Goal: Contribute content: Contribute content

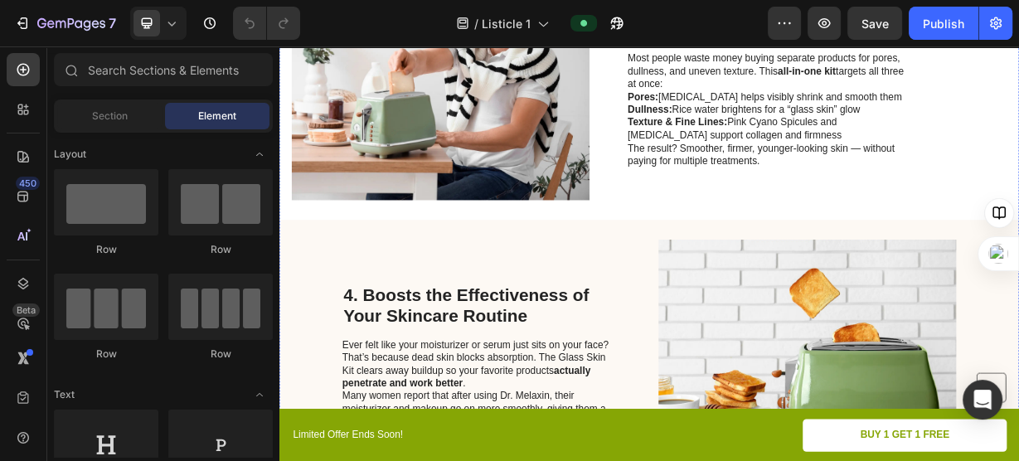
scroll to position [1209, 0]
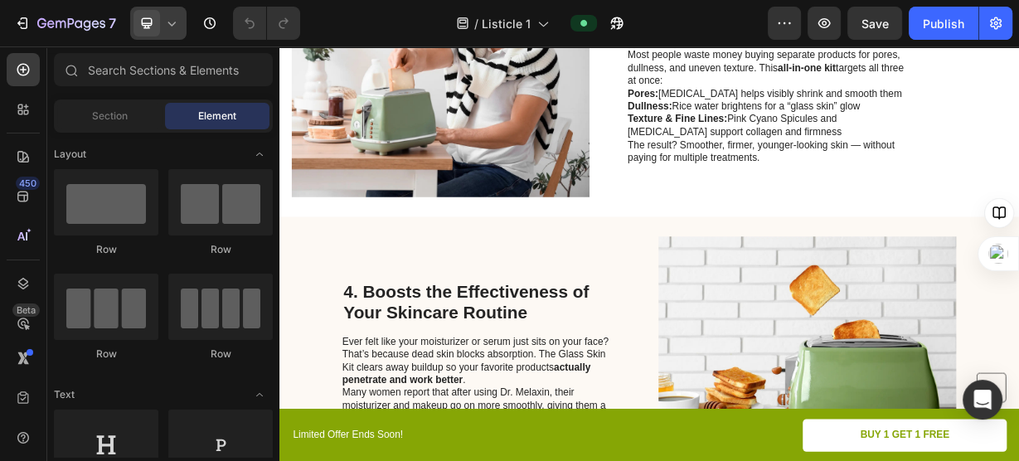
click at [167, 30] on icon at bounding box center [171, 23] width 17 height 17
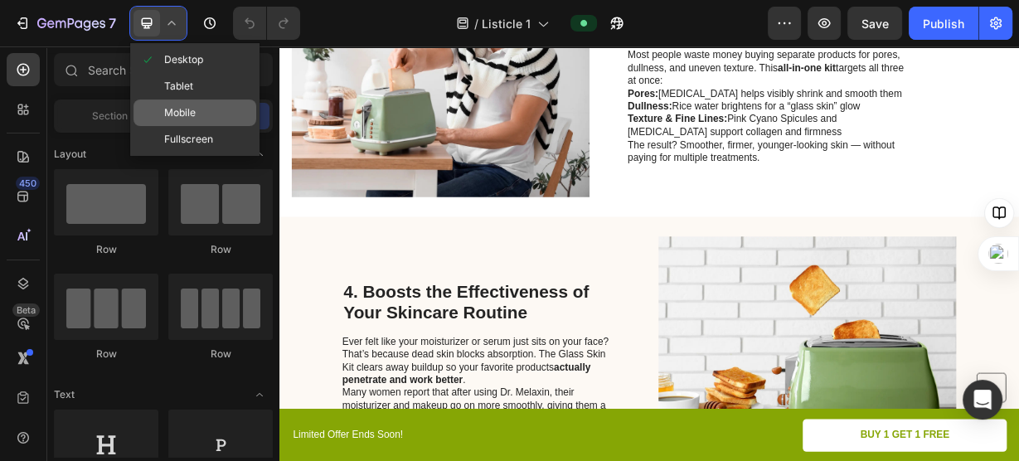
click at [221, 103] on div "Mobile" at bounding box center [195, 113] width 123 height 27
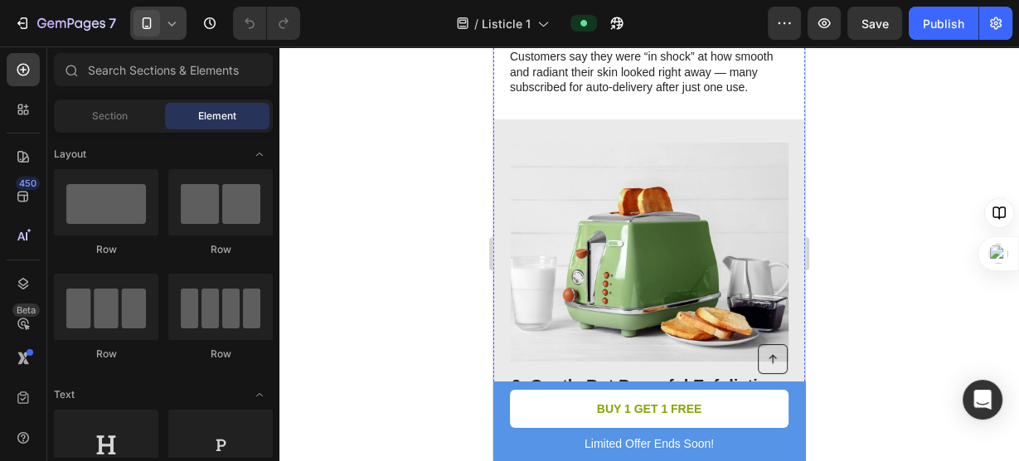
scroll to position [850, 0]
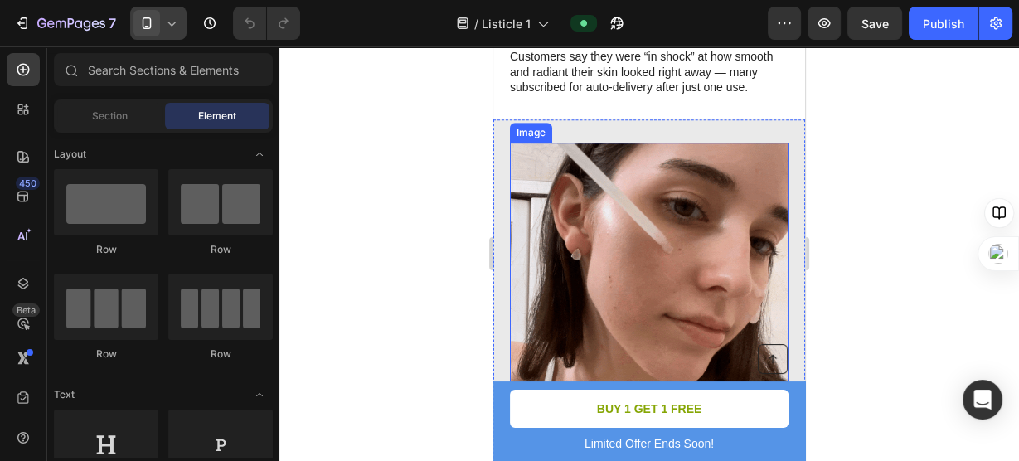
click at [694, 217] on img at bounding box center [650, 282] width 278 height 278
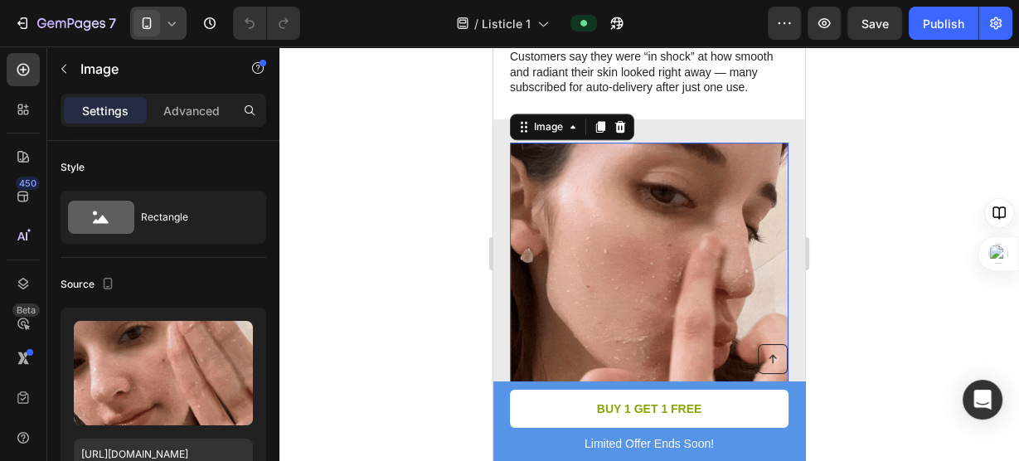
click at [920, 183] on div at bounding box center [650, 253] width 740 height 415
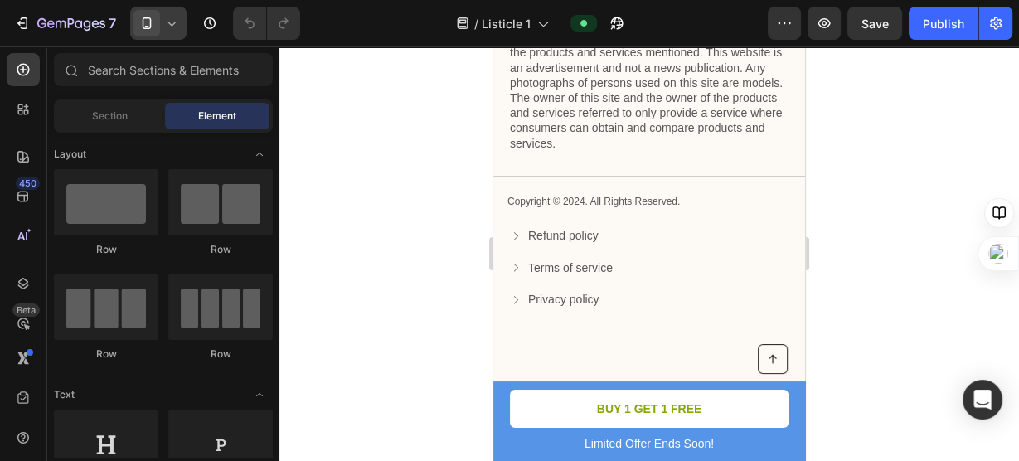
scroll to position [3846, 0]
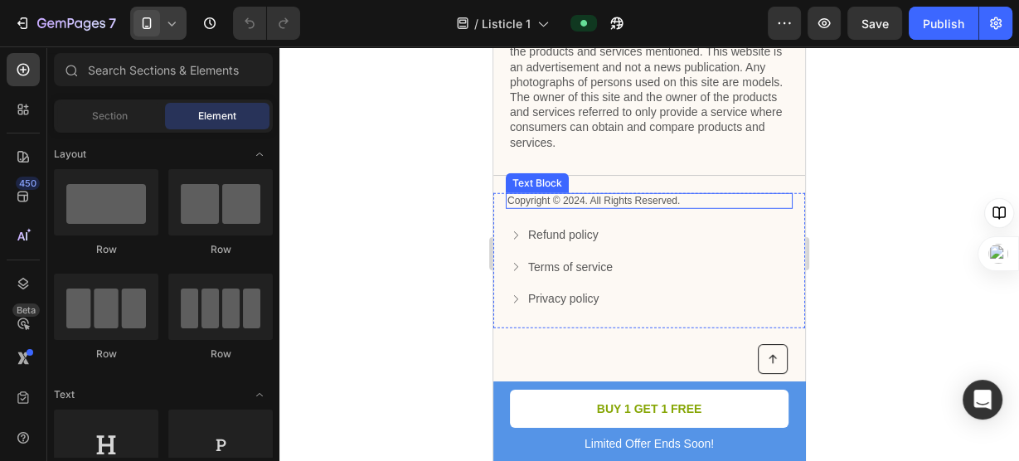
click at [571, 200] on p "Copyright © 2024. All Rights Reserved." at bounding box center [650, 201] width 284 height 13
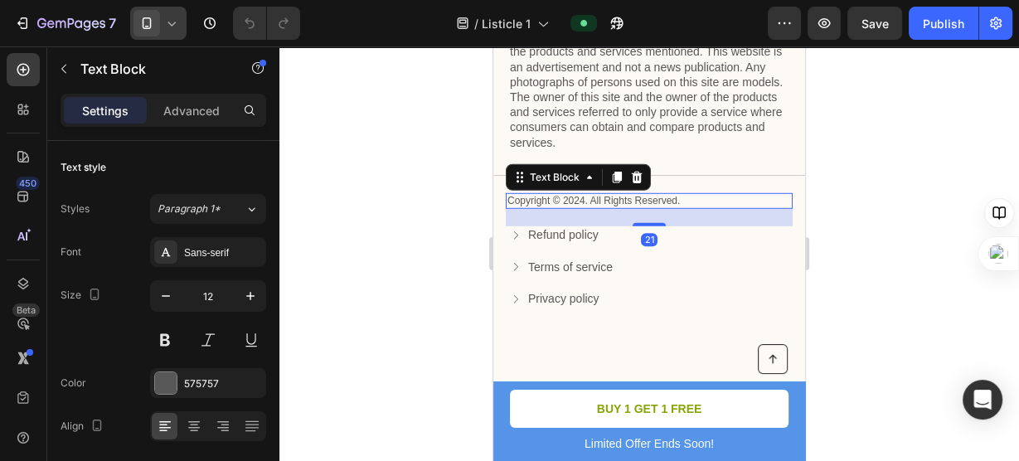
click at [894, 252] on div at bounding box center [650, 253] width 740 height 415
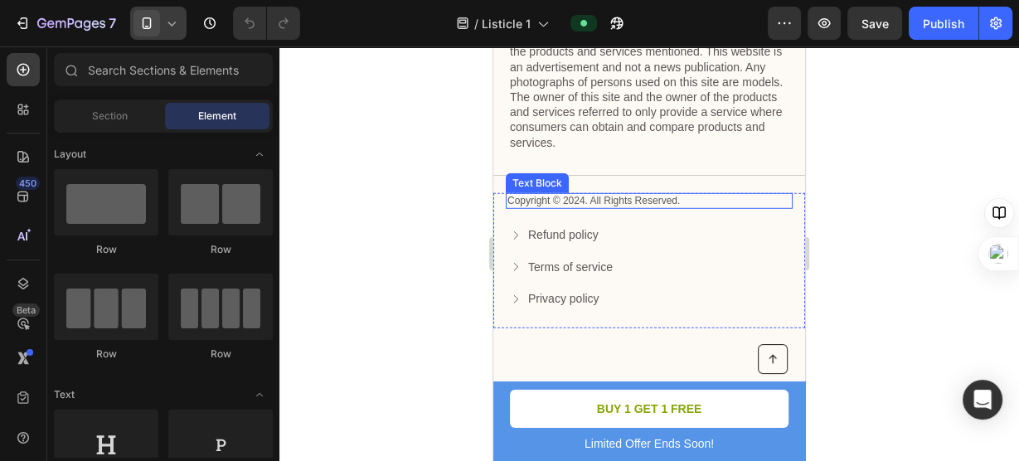
click at [581, 207] on div "Copyright © 2024. All Rights Reserved." at bounding box center [649, 201] width 287 height 17
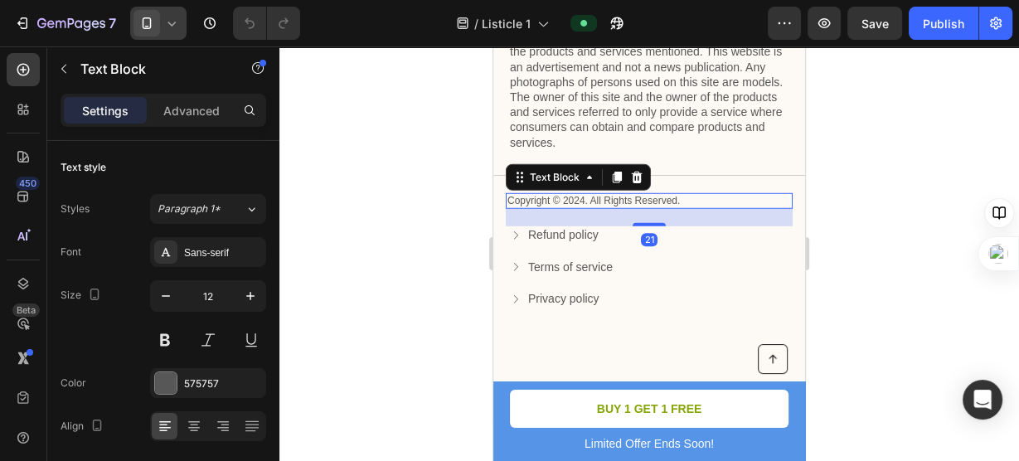
click at [584, 198] on p "Copyright © 2024. All Rights Reserved." at bounding box center [650, 201] width 284 height 13
click at [429, 215] on div at bounding box center [650, 253] width 740 height 415
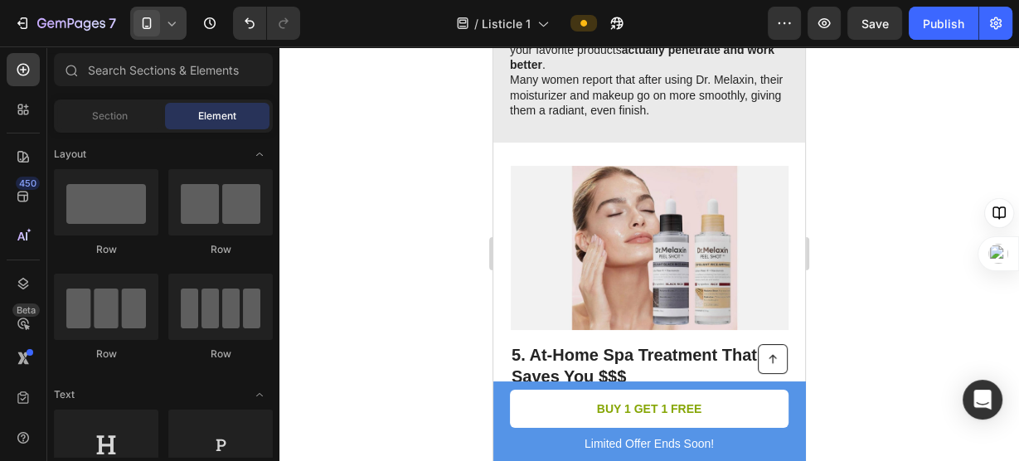
scroll to position [2455, 0]
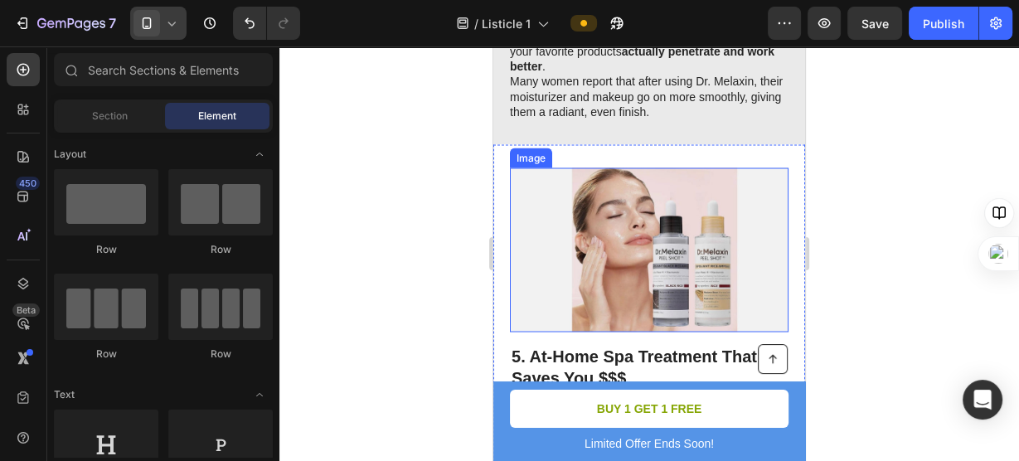
click at [693, 244] on img at bounding box center [650, 250] width 278 height 164
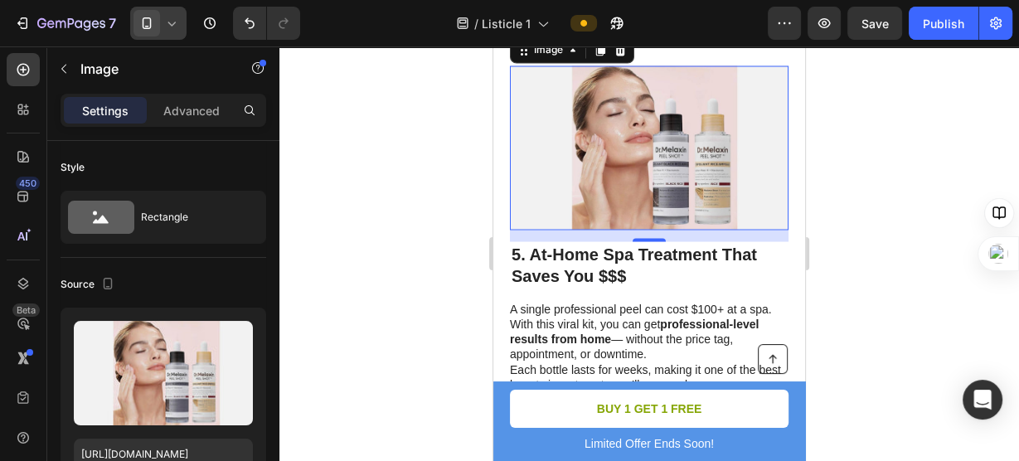
scroll to position [2508, 0]
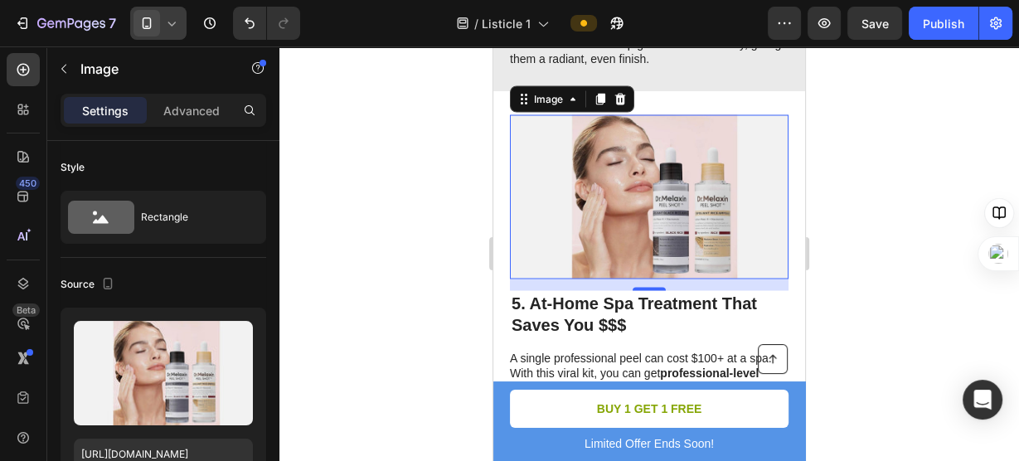
click at [829, 281] on div at bounding box center [650, 253] width 740 height 415
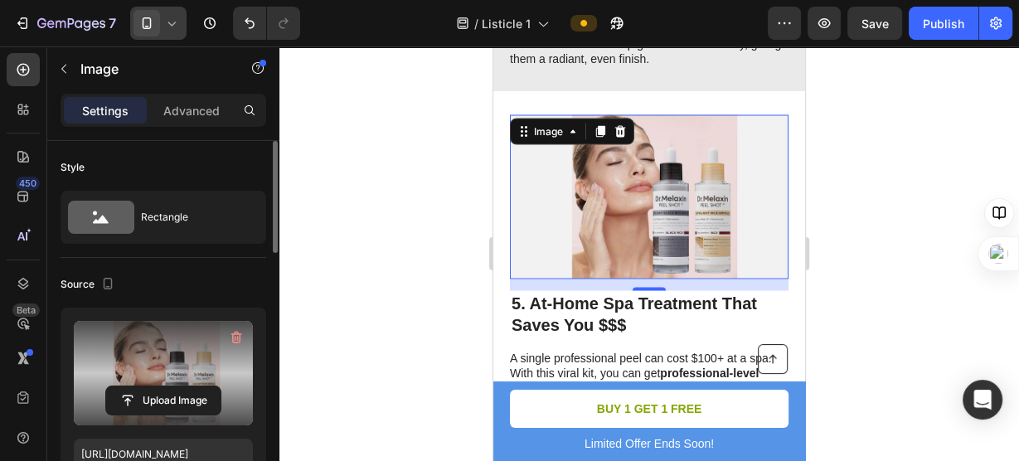
click at [184, 375] on label at bounding box center [163, 373] width 179 height 105
click at [184, 386] on input "file" at bounding box center [163, 400] width 114 height 28
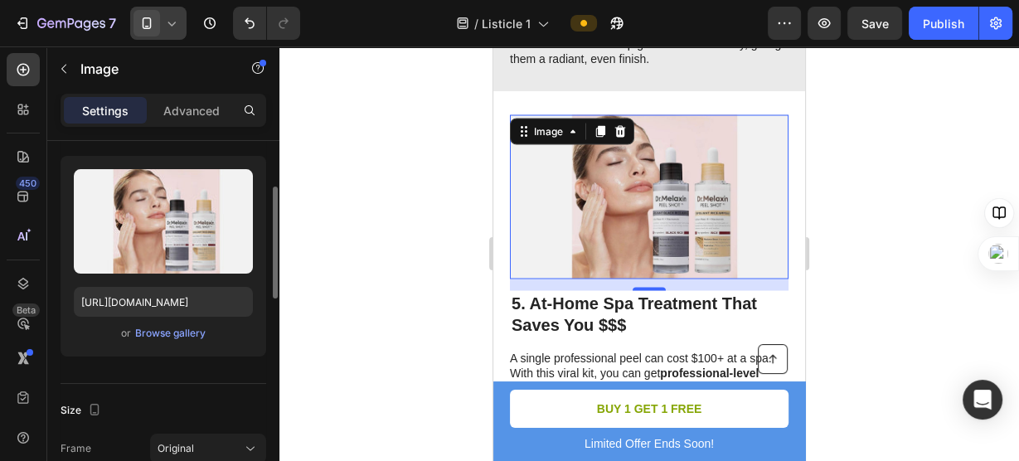
click at [186, 323] on div "or Browse gallery" at bounding box center [163, 333] width 179 height 20
click at [193, 328] on div "Browse gallery" at bounding box center [170, 333] width 70 height 15
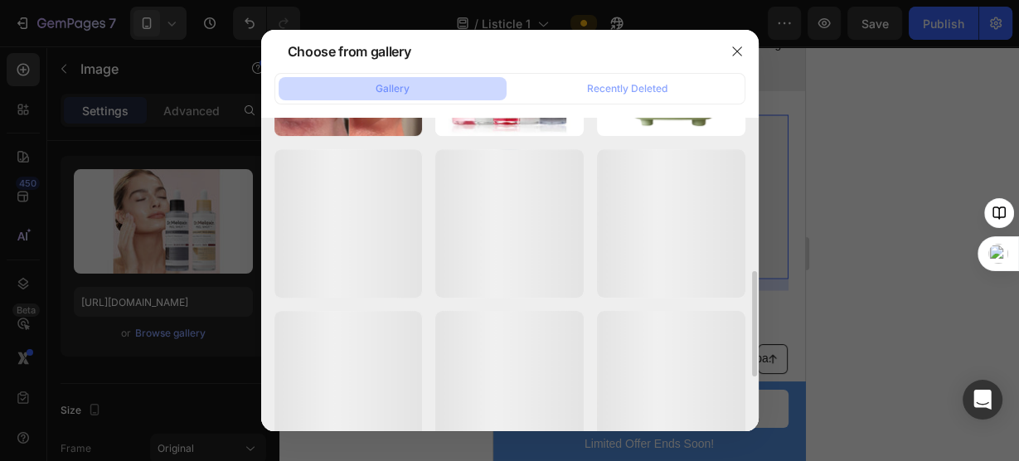
scroll to position [467, 0]
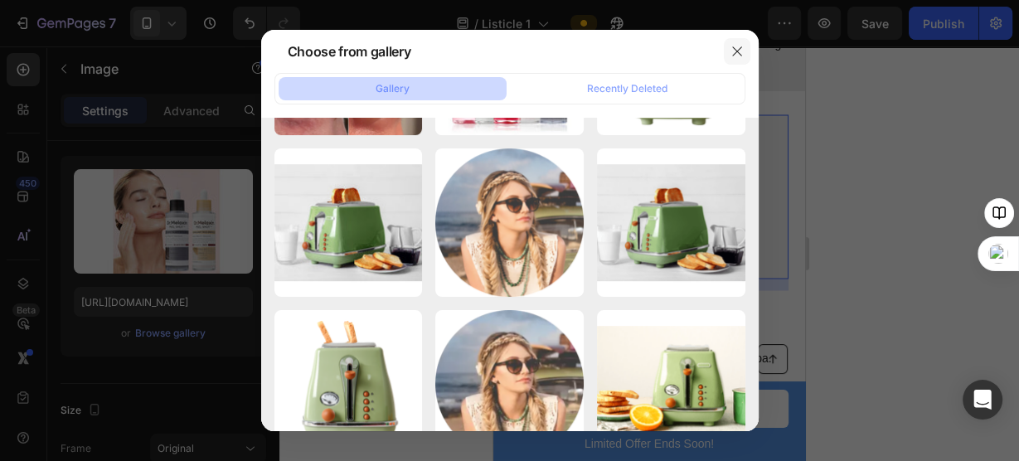
click at [737, 51] on icon "button" at bounding box center [737, 51] width 13 height 13
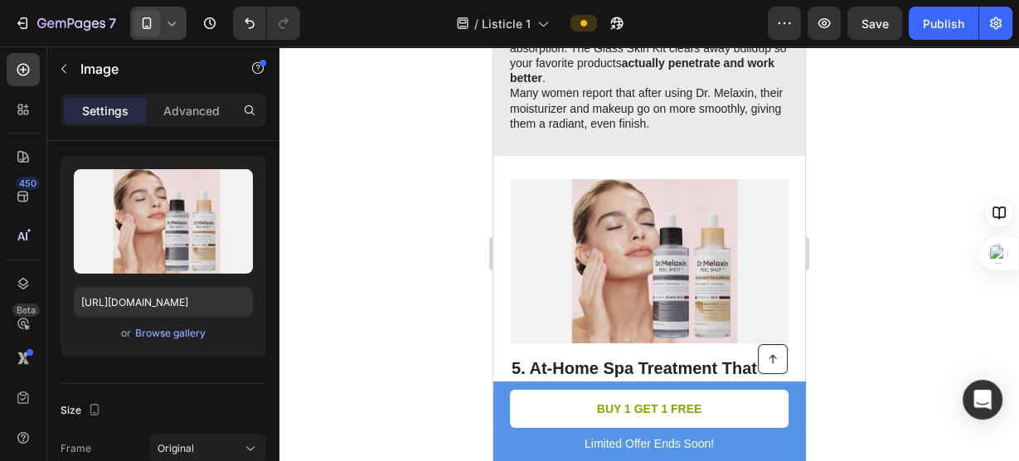
scroll to position [2445, 0]
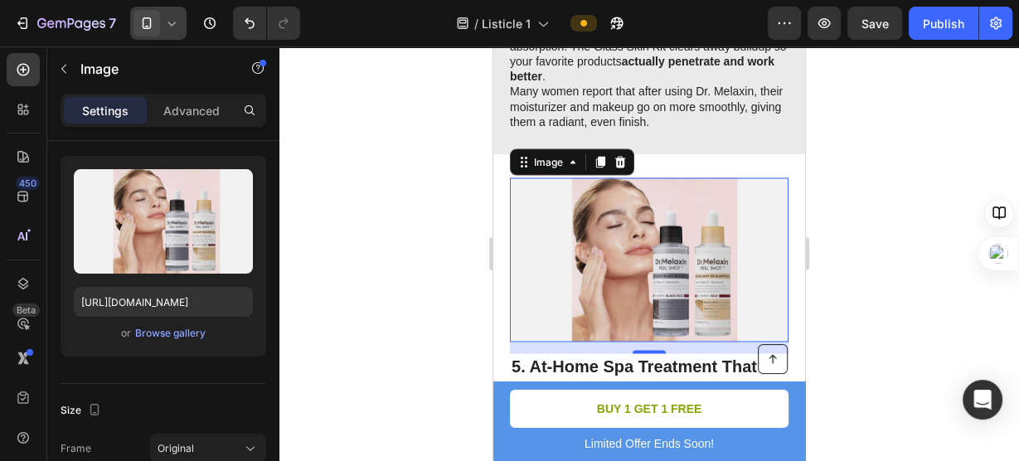
click at [902, 226] on div at bounding box center [650, 253] width 740 height 415
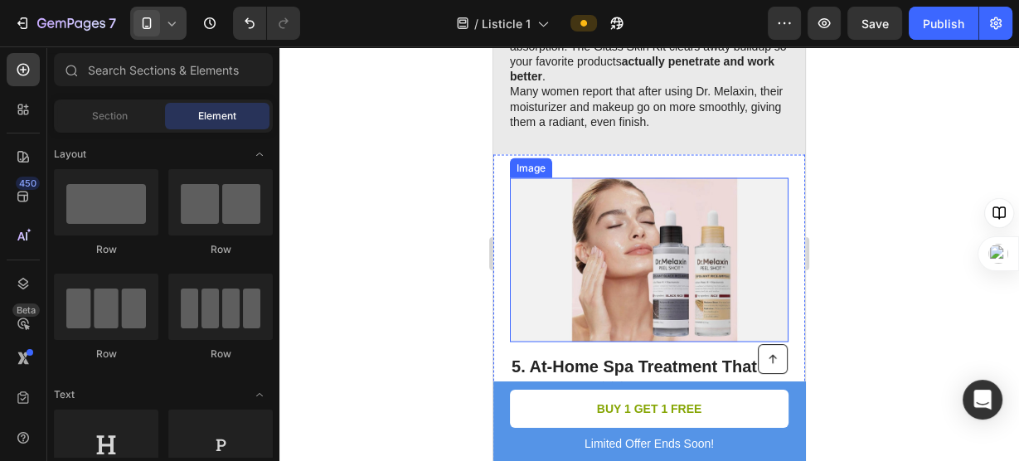
click at [706, 221] on img at bounding box center [650, 259] width 278 height 164
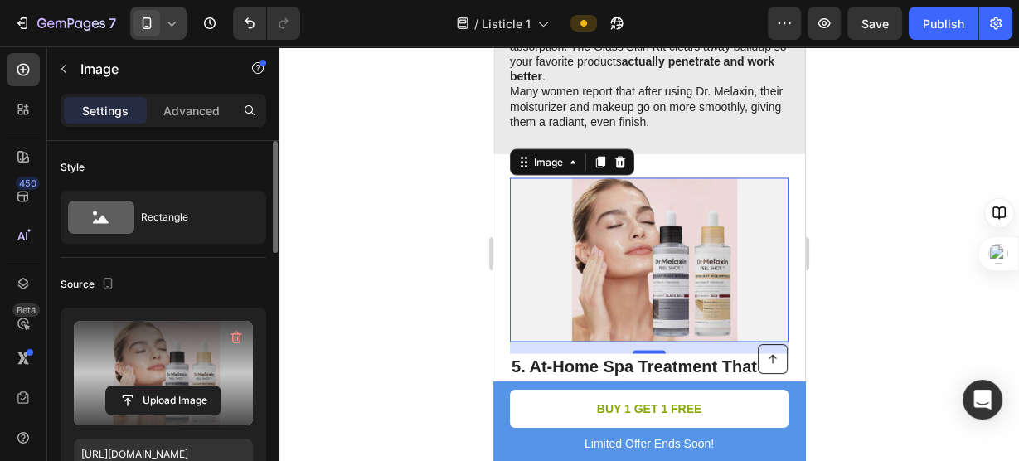
click at [155, 382] on label at bounding box center [163, 373] width 179 height 105
click at [155, 386] on input "file" at bounding box center [163, 400] width 114 height 28
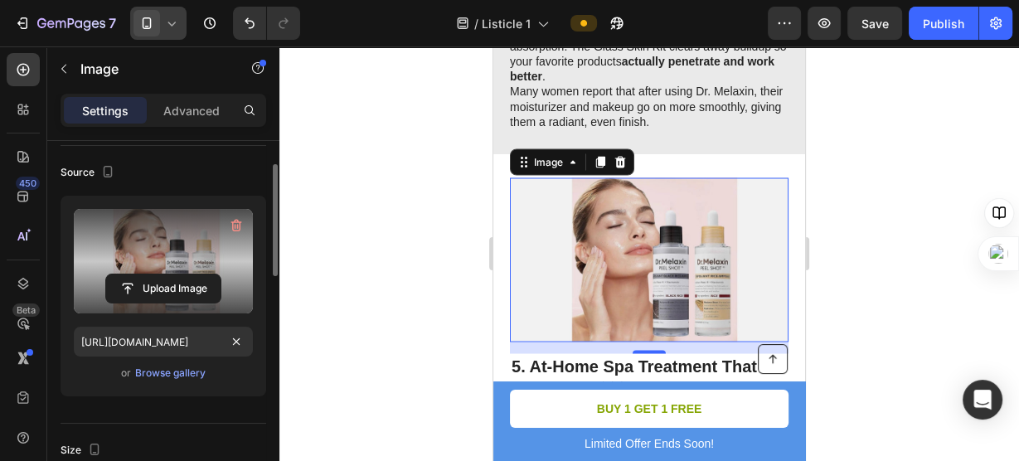
scroll to position [137, 0]
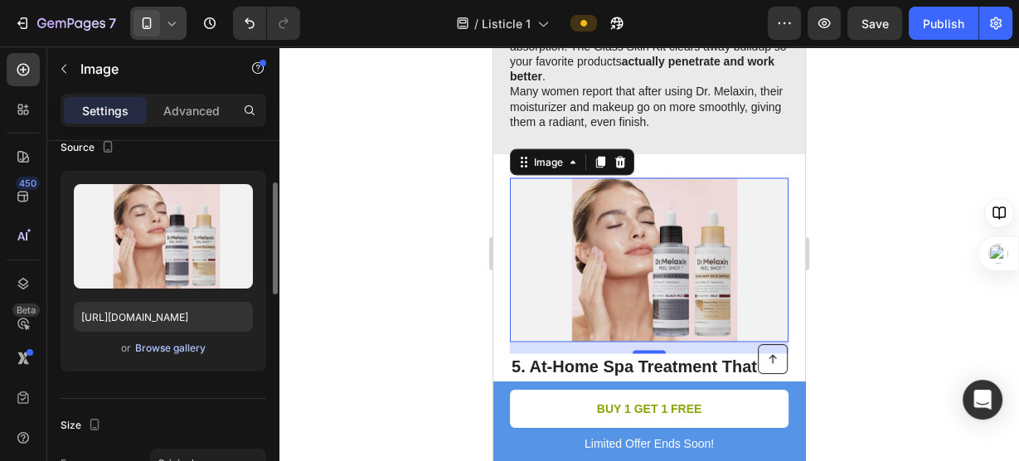
click at [183, 344] on div "Browse gallery" at bounding box center [170, 348] width 70 height 15
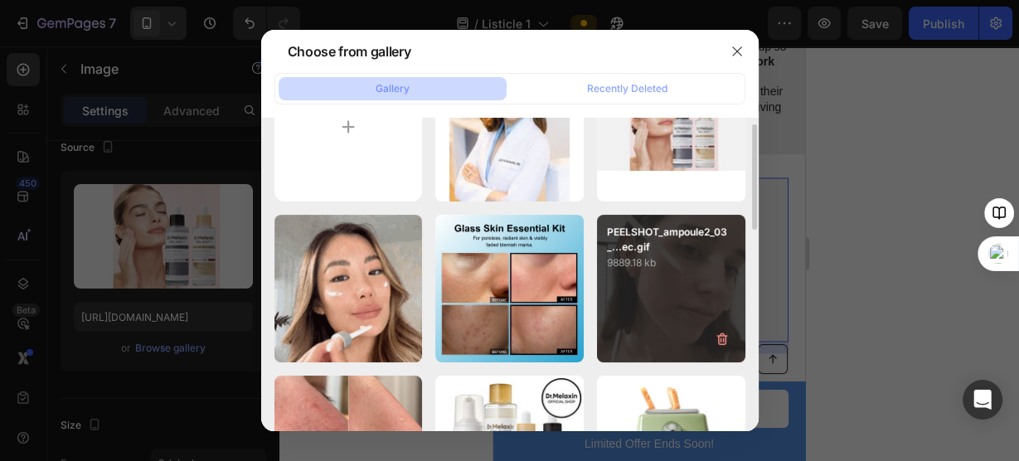
scroll to position [64, 0]
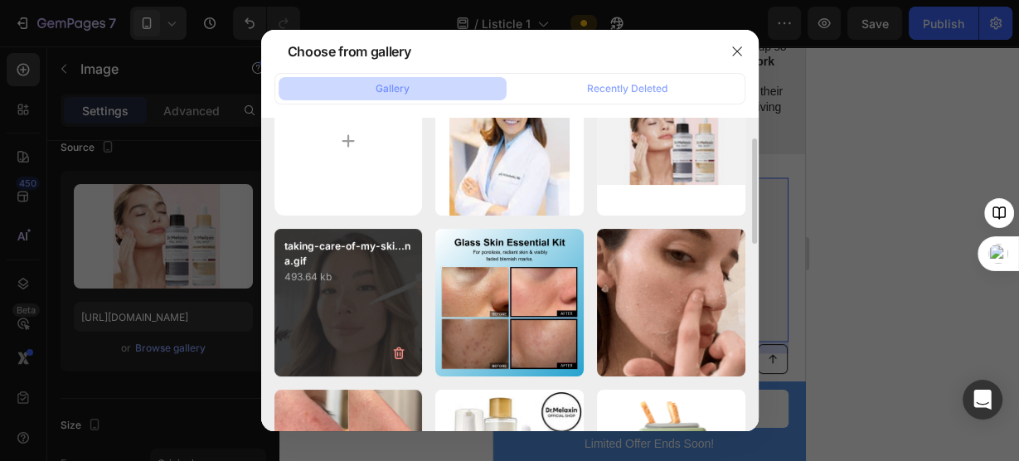
click at [370, 256] on p "taking-care-of-my-ski...na.gif" at bounding box center [348, 254] width 129 height 30
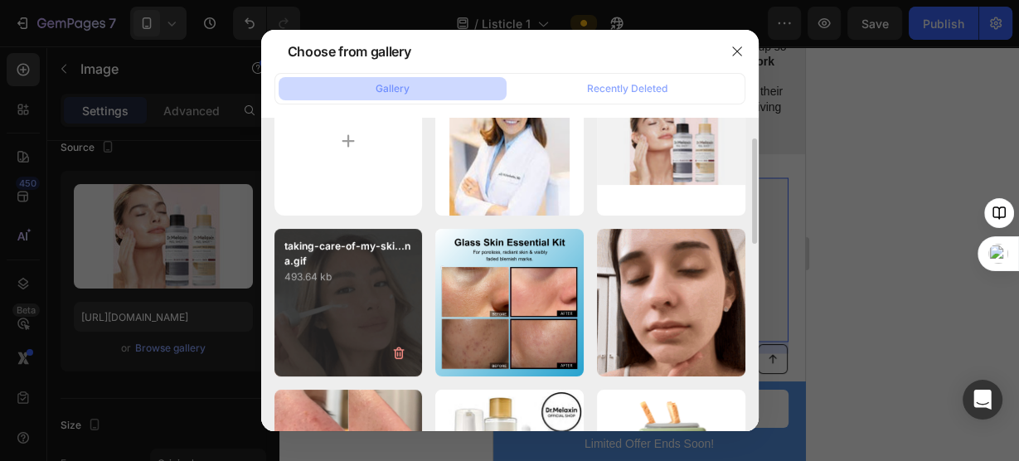
type input "[URL][DOMAIN_NAME]"
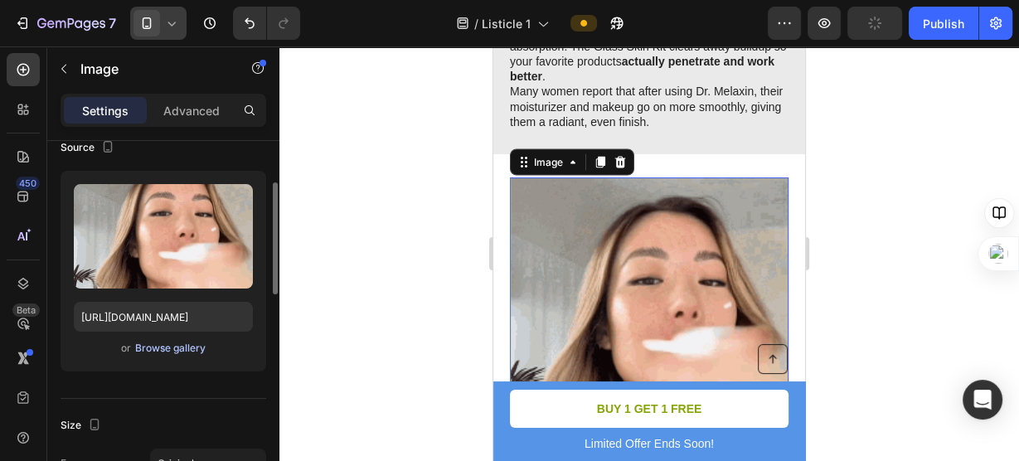
click at [182, 352] on div "Browse gallery" at bounding box center [170, 348] width 70 height 15
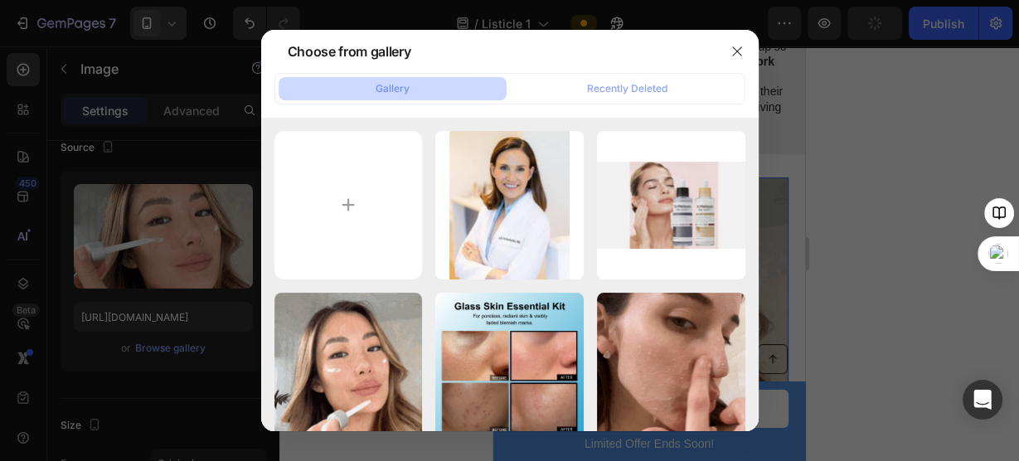
click at [263, 63] on div "Choose from gallery" at bounding box center [488, 51] width 455 height 43
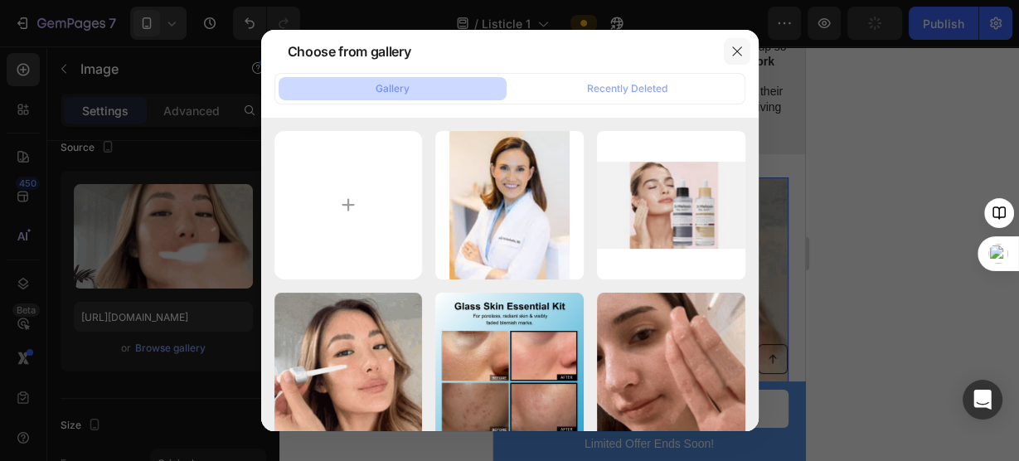
click at [736, 51] on icon "button" at bounding box center [736, 50] width 9 height 9
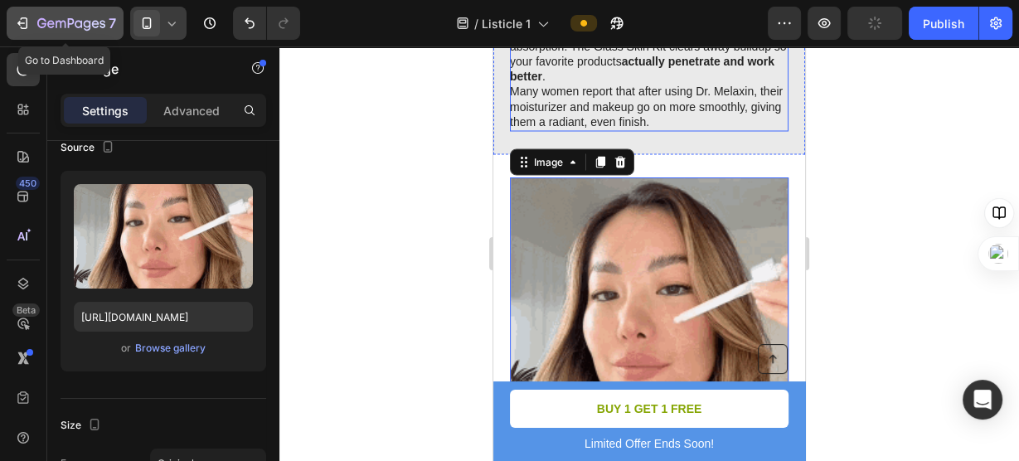
click at [32, 30] on div "7" at bounding box center [65, 23] width 102 height 20
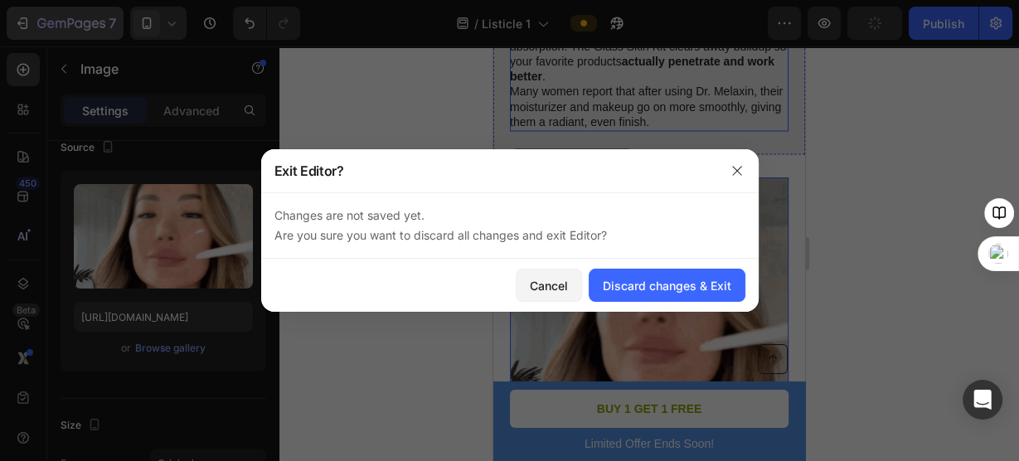
click at [32, 30] on div at bounding box center [509, 230] width 1019 height 461
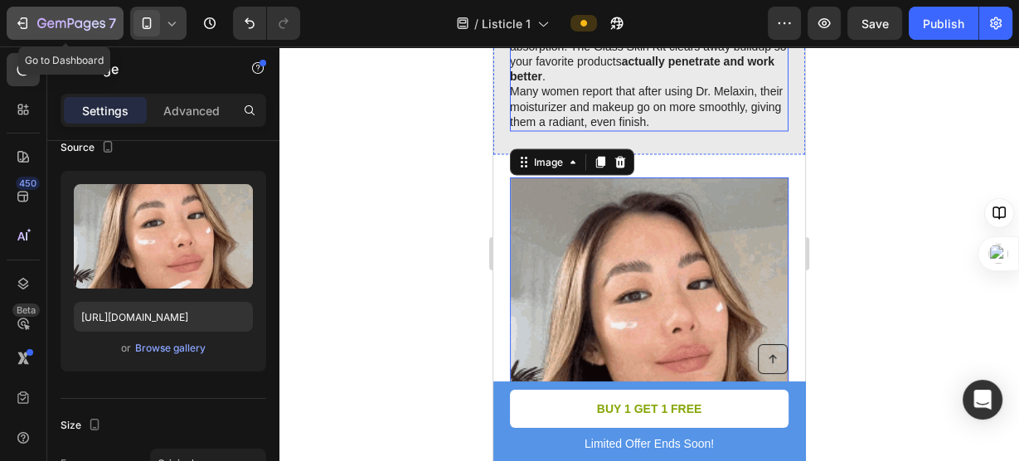
click at [27, 22] on icon "button" at bounding box center [24, 23] width 7 height 12
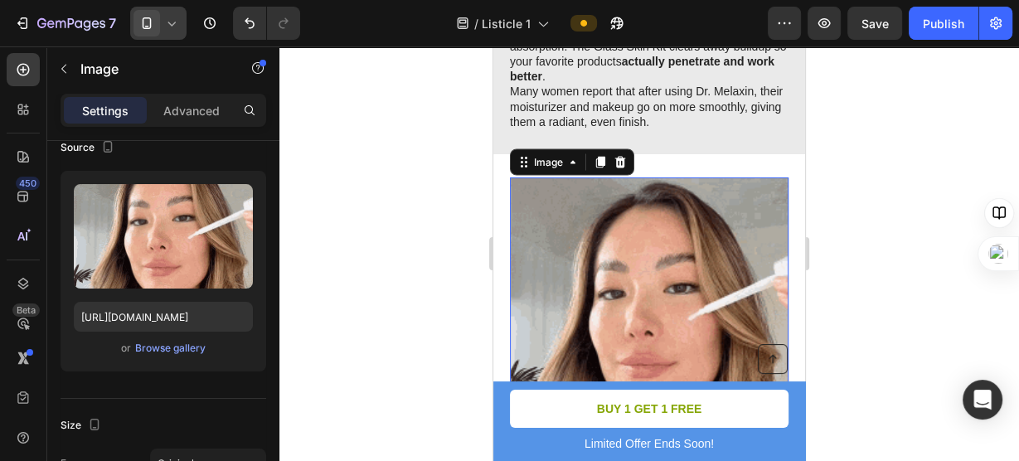
scroll to position [2398, 0]
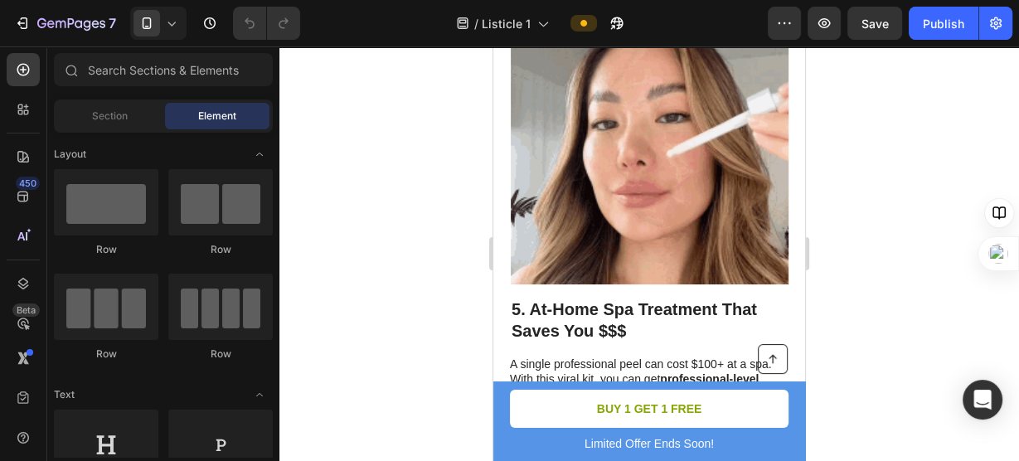
scroll to position [2593, 0]
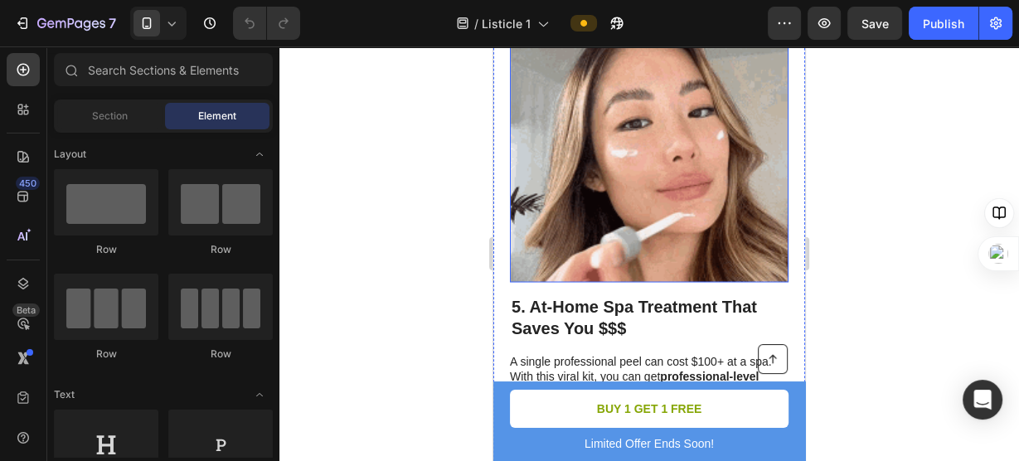
click at [620, 198] on img at bounding box center [650, 143] width 278 height 278
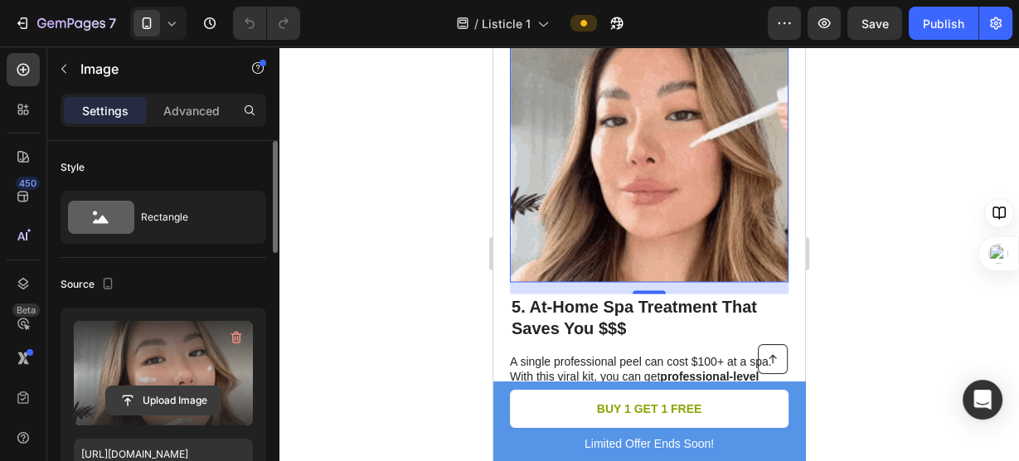
click at [173, 393] on input "file" at bounding box center [163, 400] width 114 height 28
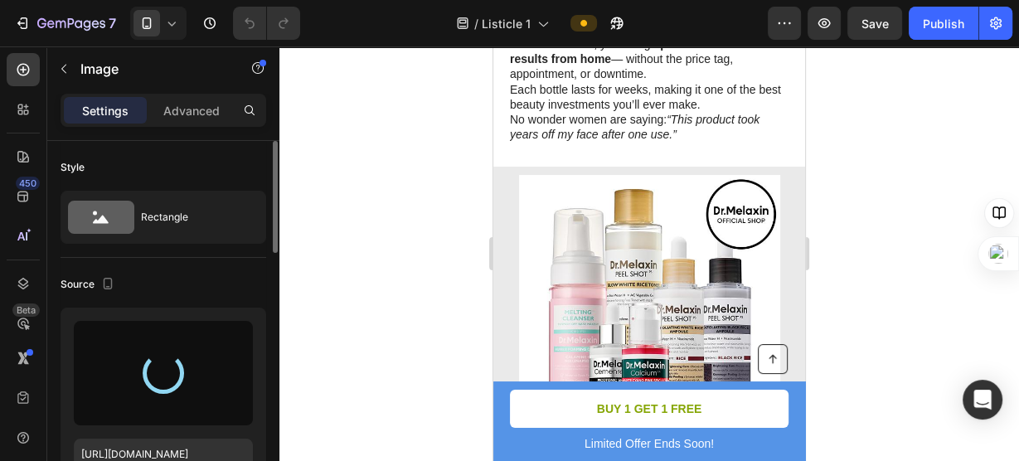
scroll to position [2637, 0]
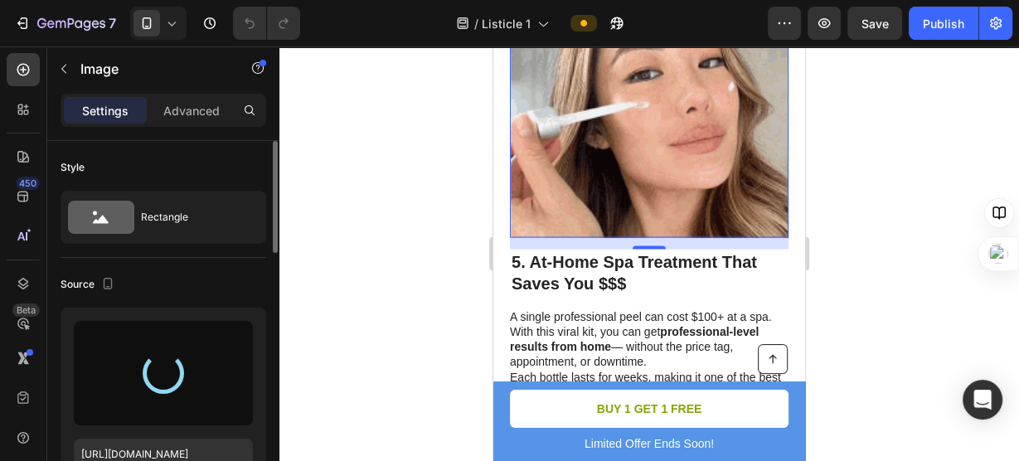
type input "https://cdn.shopify.com/s/files/1/0934/4929/0111/files/gempages_586066405808407…"
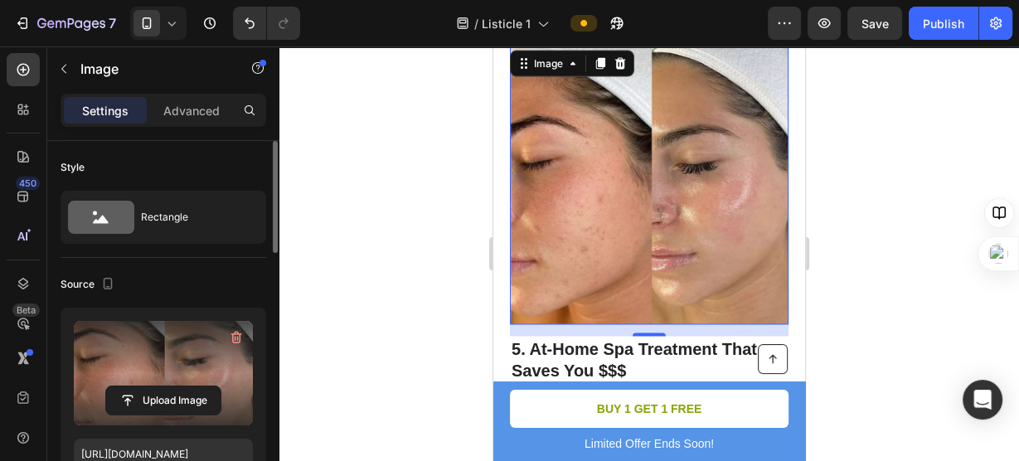
scroll to position [2544, 0]
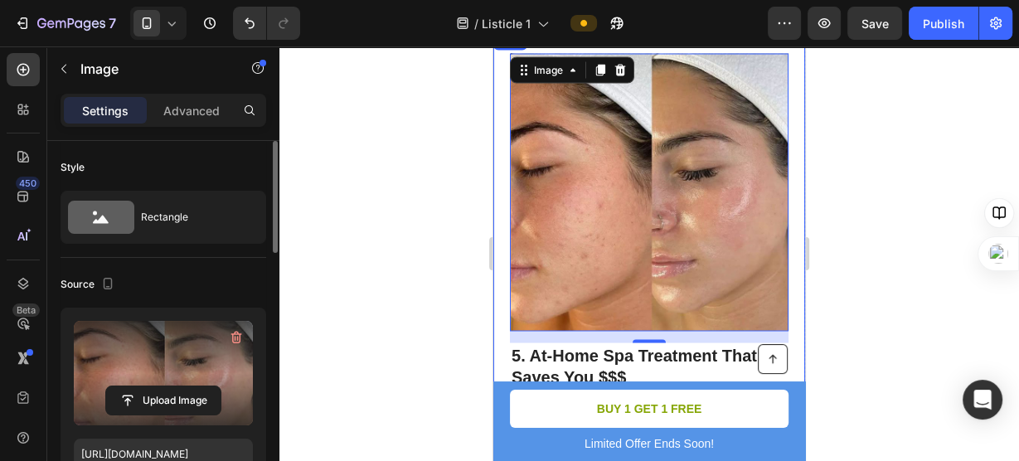
click at [422, 187] on div at bounding box center [650, 253] width 740 height 415
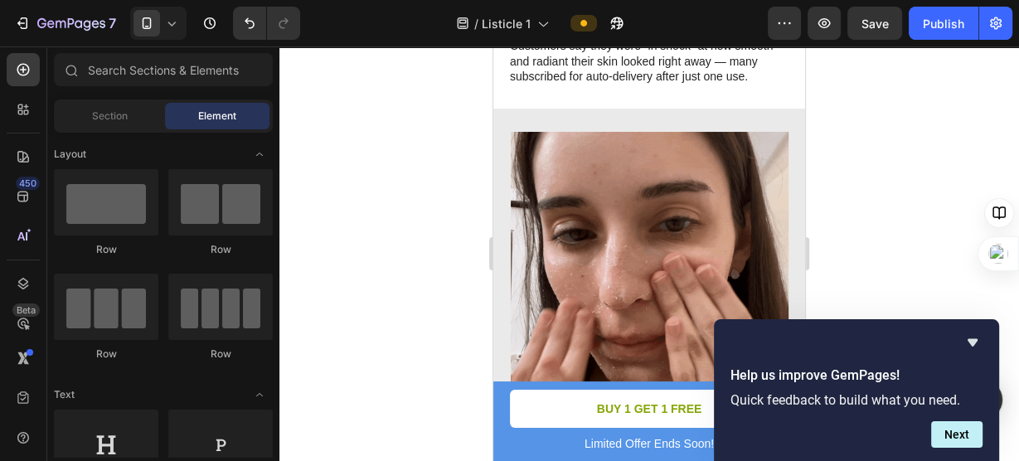
scroll to position [868, 0]
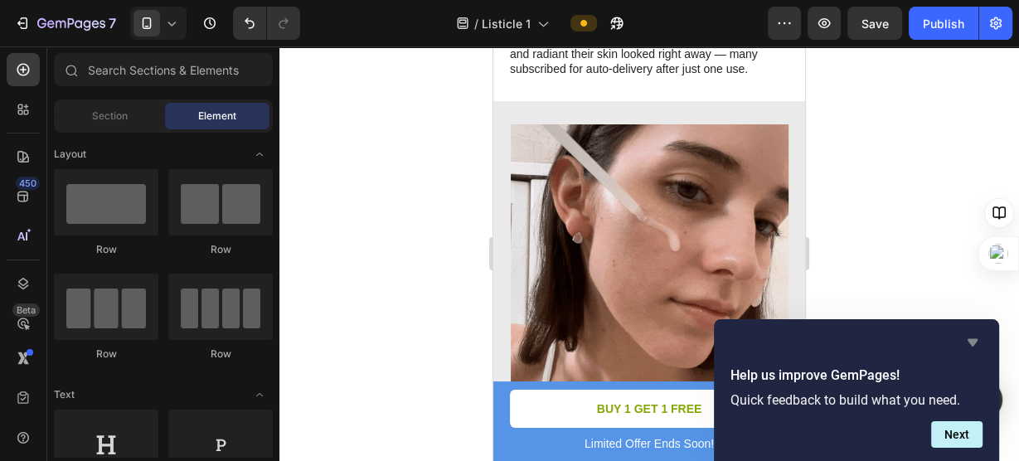
click at [975, 341] on icon "Hide survey" at bounding box center [973, 342] width 10 height 7
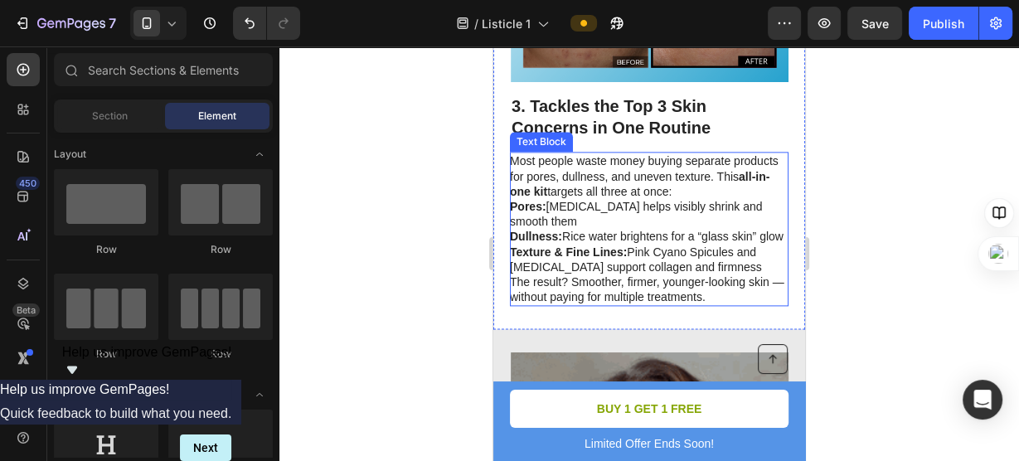
scroll to position [1930, 0]
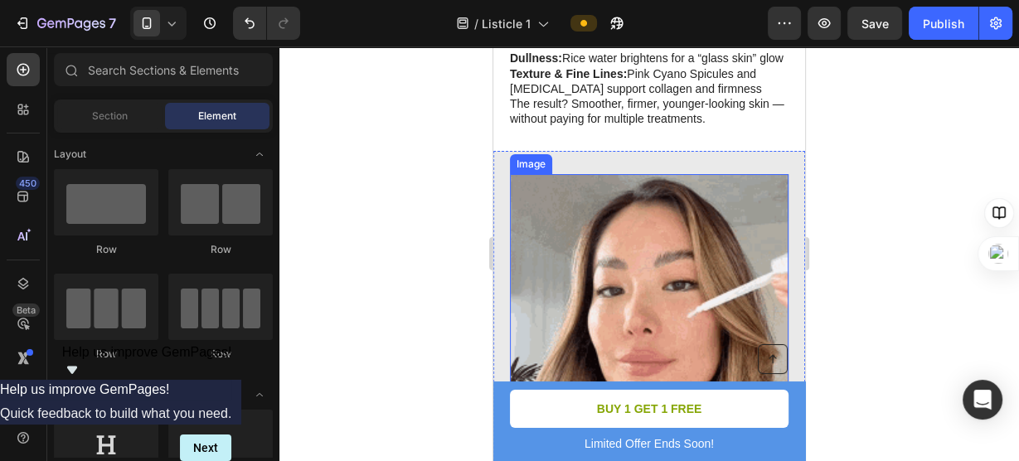
click at [659, 241] on img at bounding box center [650, 313] width 278 height 278
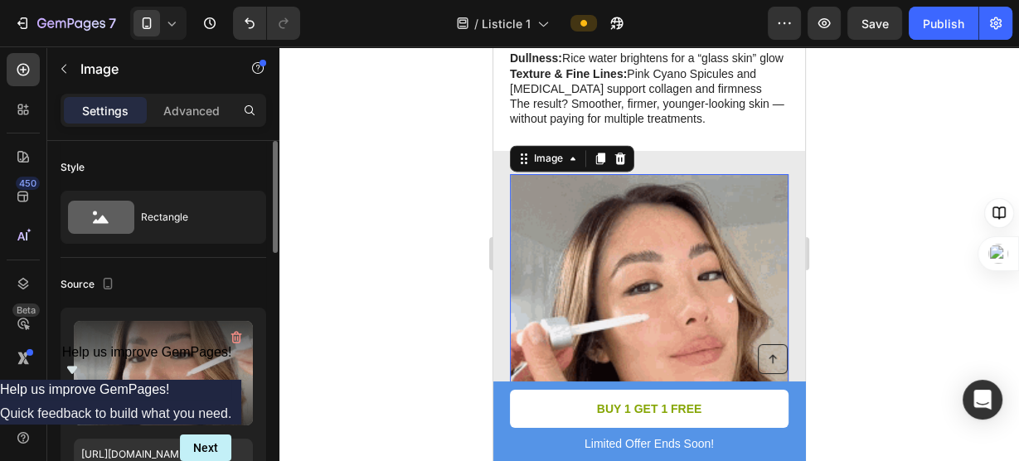
click at [169, 401] on input "file" at bounding box center [163, 400] width 114 height 28
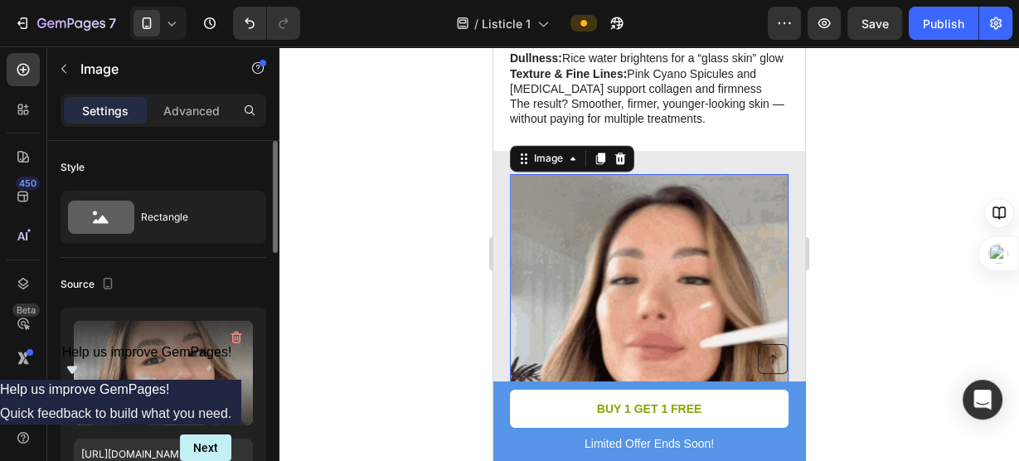
type input "C:\fakepath\Gif-Listicle.gif"
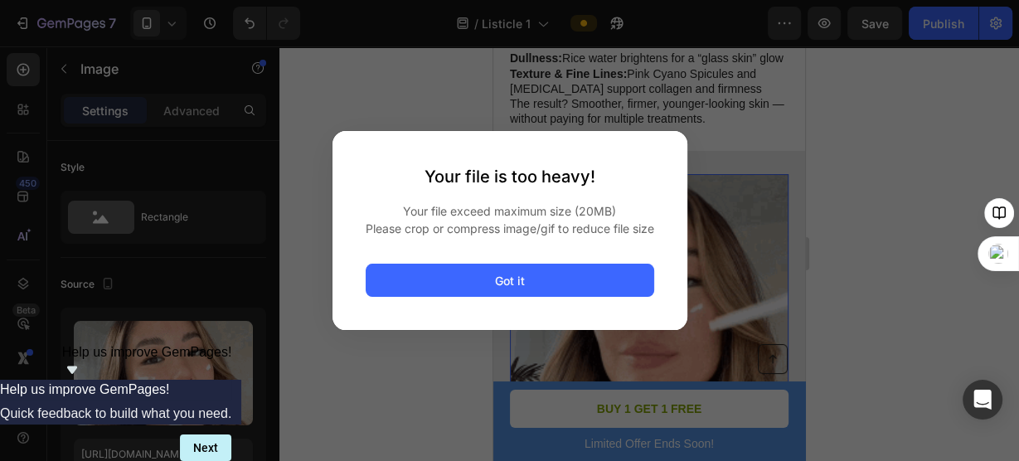
click at [479, 231] on span "Please crop or compress image/gif to reduce file size" at bounding box center [510, 228] width 289 height 17
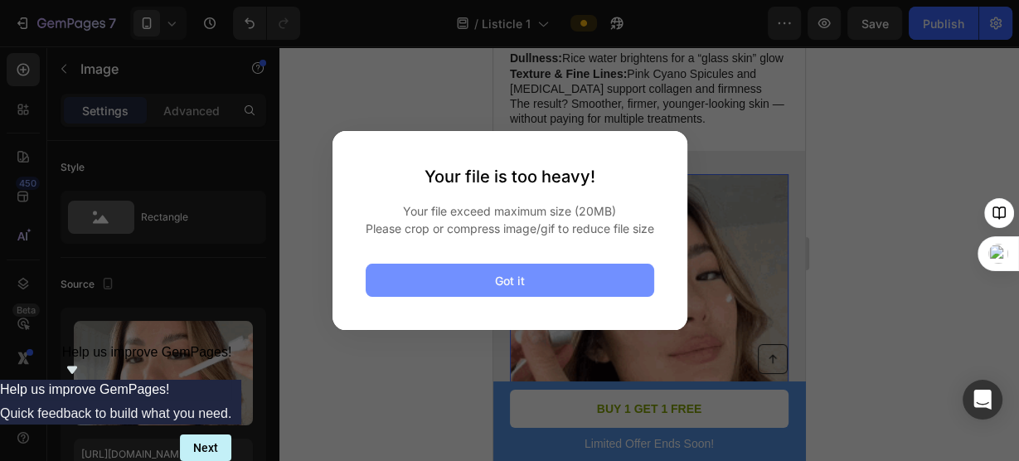
click at [537, 276] on button "Got it" at bounding box center [510, 280] width 289 height 33
